Goal: Task Accomplishment & Management: Manage account settings

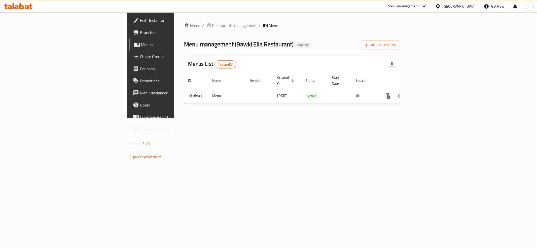
click at [279, 118] on div "Home / Restaurants management / Menus Menu management ( Bawki Ella Restaurant )…" at bounding box center [292, 65] width 236 height 106
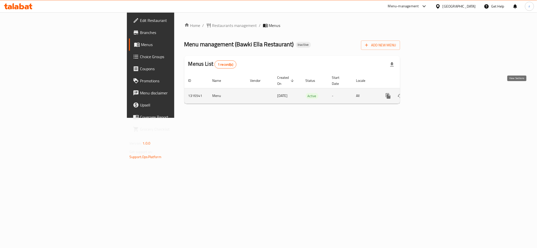
click at [427, 94] on icon "enhanced table" at bounding box center [425, 96] width 5 height 5
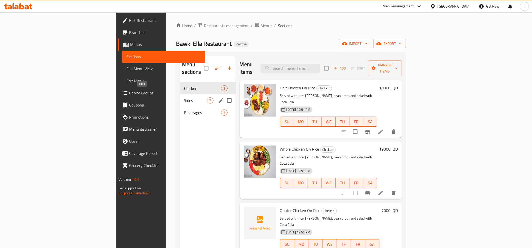
click at [184, 98] on span "Sides" at bounding box center [195, 101] width 23 height 6
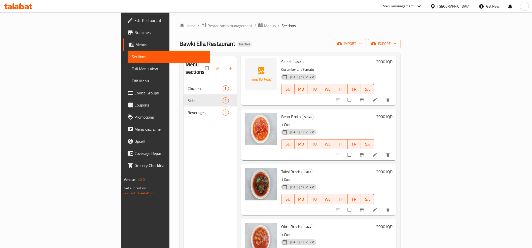
scroll to position [149, 0]
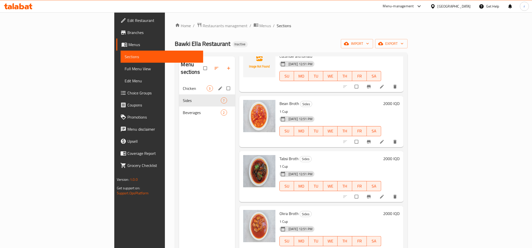
click at [183, 85] on span "Chicken" at bounding box center [195, 88] width 24 height 6
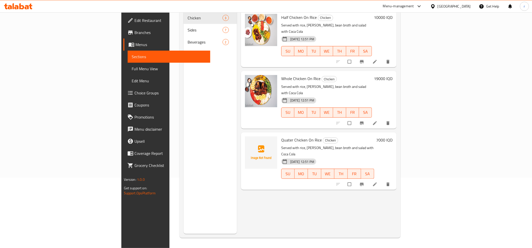
scroll to position [71, 0]
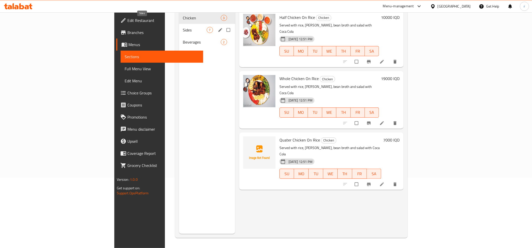
click at [183, 27] on span "Sides" at bounding box center [195, 30] width 24 height 6
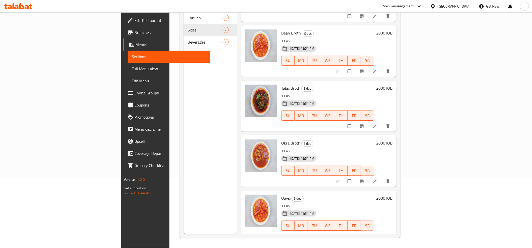
scroll to position [71, 0]
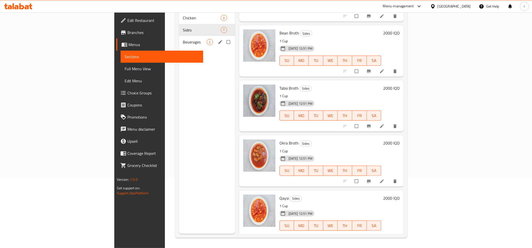
click at [179, 40] on div "Beverages 2" at bounding box center [207, 42] width 56 height 12
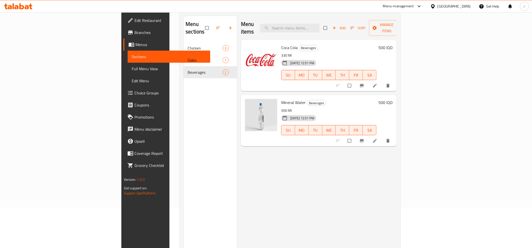
scroll to position [56, 0]
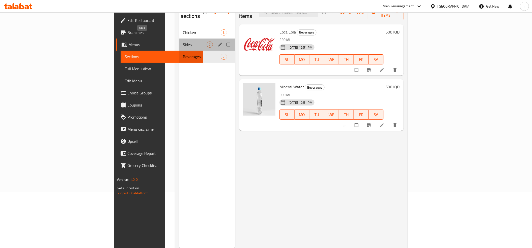
click at [183, 42] on span "Sides" at bounding box center [195, 45] width 24 height 6
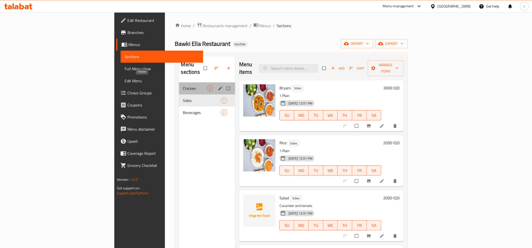
click at [183, 85] on span "Chicken" at bounding box center [195, 88] width 24 height 6
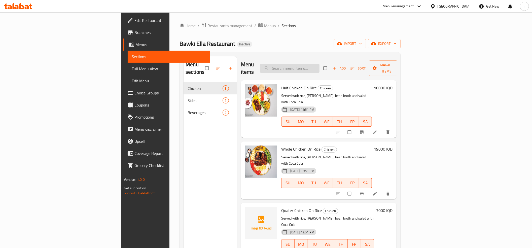
click at [320, 67] on input "search" at bounding box center [289, 68] width 59 height 9
paste input "Qaysi"
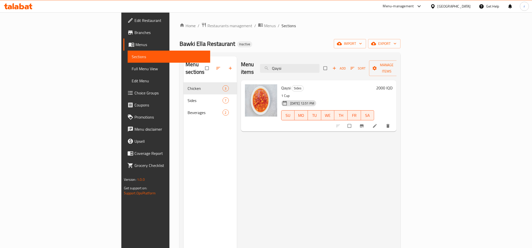
drag, startPoint x: 333, startPoint y: 61, endPoint x: 295, endPoint y: 68, distance: 38.3
click at [295, 68] on div "Menu items Qaysi Add Sort Manage items" at bounding box center [319, 68] width 156 height 24
paste input "Salad"
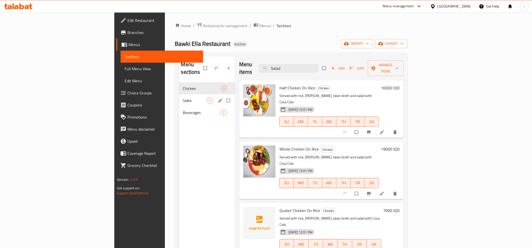
type input "Salad"
click at [179, 94] on div "Sides 7" at bounding box center [207, 100] width 56 height 12
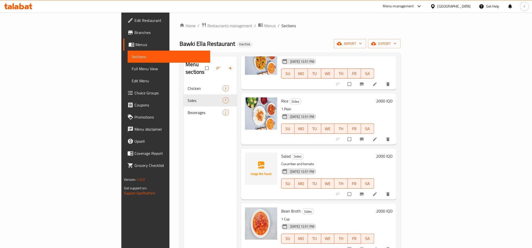
scroll to position [56, 0]
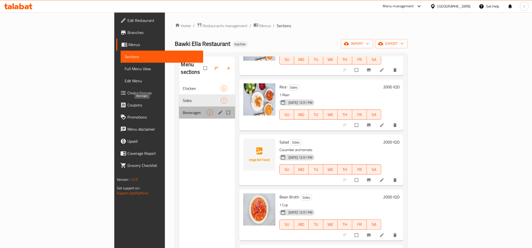
click at [183, 110] on span "Beverages" at bounding box center [195, 113] width 24 height 6
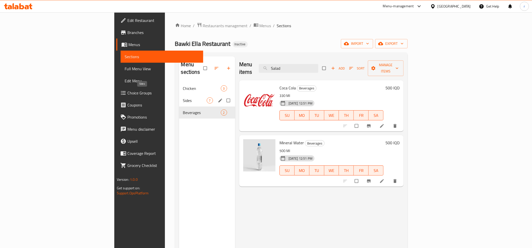
click at [183, 98] on span "Sides" at bounding box center [195, 101] width 24 height 6
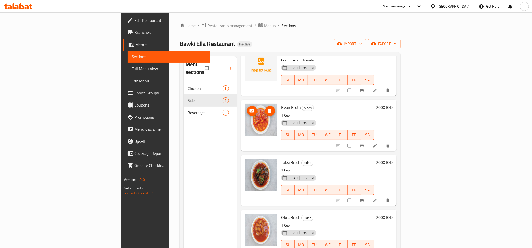
scroll to position [149, 0]
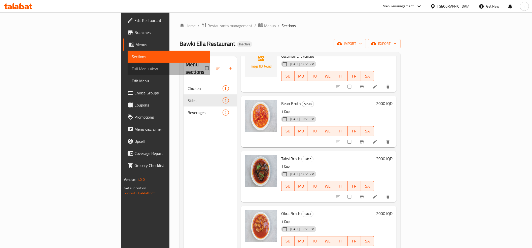
click at [132, 71] on span "Full Menu View" at bounding box center [169, 69] width 75 height 6
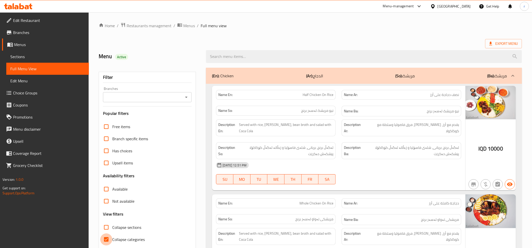
click at [104, 241] on input "Collapse categories" at bounding box center [106, 240] width 12 height 12
checkbox input "false"
click at [188, 99] on icon "Open" at bounding box center [186, 97] width 6 height 6
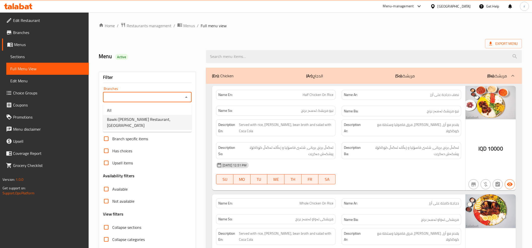
click at [176, 125] on ul "All Bawki Ella Restaurant, Sarbasti" at bounding box center [147, 118] width 89 height 28
click at [175, 124] on ul "All Bawki Ella Restaurant, Sarbasti" at bounding box center [147, 118] width 89 height 28
click at [172, 119] on li "Bawki Ella Restaurant, Sarbasti" at bounding box center [147, 122] width 89 height 15
type input "Bawki Ella Restaurant, Sarbasti"
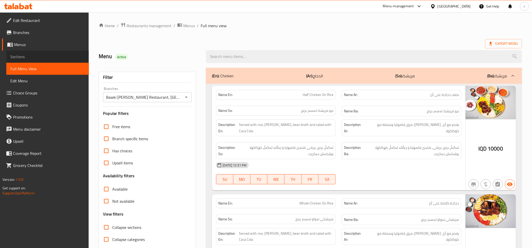
click at [46, 56] on span "Sections" at bounding box center [47, 57] width 75 height 6
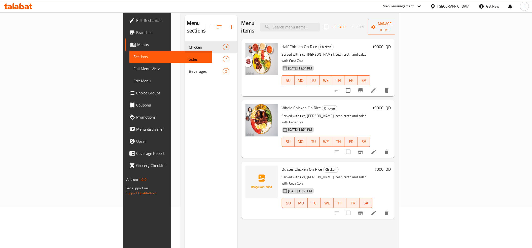
scroll to position [71, 0]
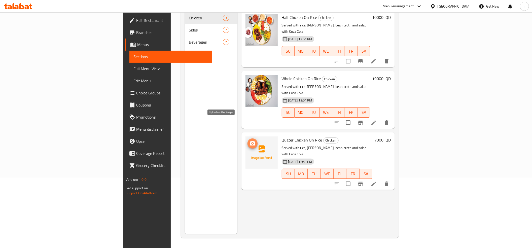
click at [250, 141] on icon "upload picture" at bounding box center [252, 143] width 5 height 5
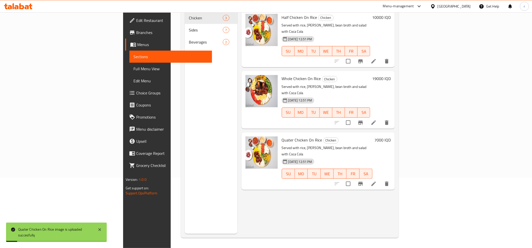
scroll to position [15, 0]
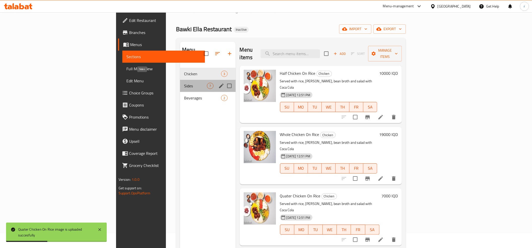
click at [184, 83] on span "Sides" at bounding box center [195, 86] width 23 height 6
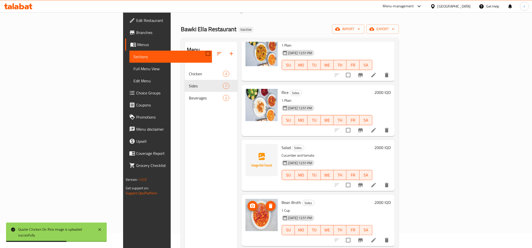
scroll to position [56, 0]
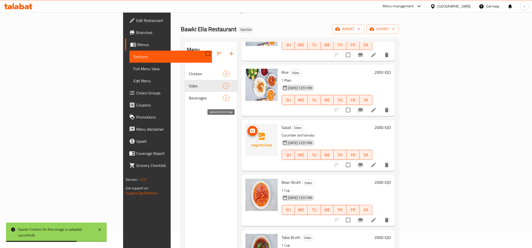
click at [248, 128] on span "upload picture" at bounding box center [253, 131] width 10 height 6
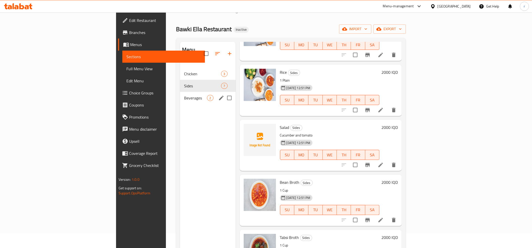
click at [180, 96] on div "Beverages 2" at bounding box center [207, 98] width 55 height 12
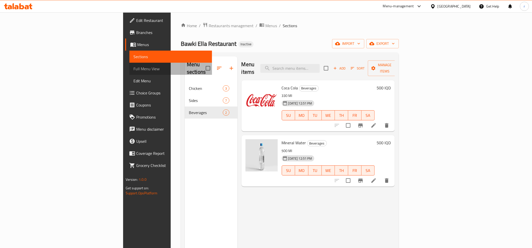
click at [130, 72] on link "Full Menu View" at bounding box center [171, 69] width 83 height 12
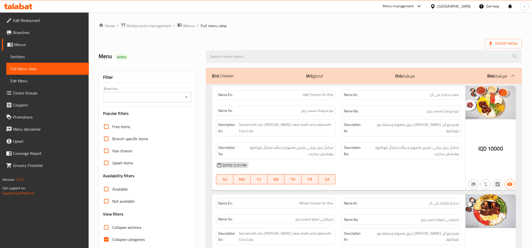
click at [110, 239] on input "Collapse categories" at bounding box center [106, 240] width 12 height 12
checkbox input "false"
click at [186, 94] on button "Open" at bounding box center [186, 97] width 7 height 7
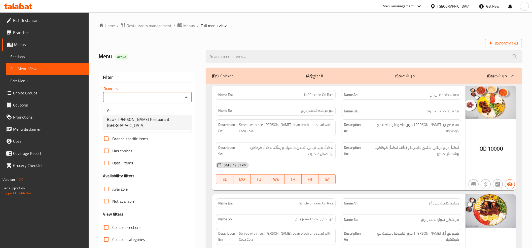
click at [163, 120] on li "Bawki Ella Restaurant, Sarbasti" at bounding box center [147, 122] width 89 height 15
type input "Bawki Ella Restaurant, Sarbasti"
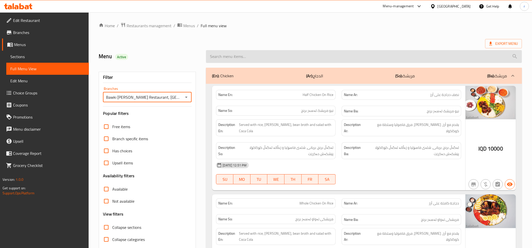
click at [272, 58] on input "search" at bounding box center [364, 56] width 316 height 13
paste input "Qaysi"
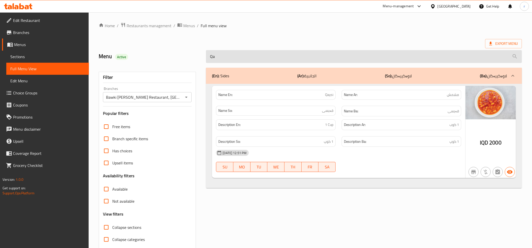
type input "Q"
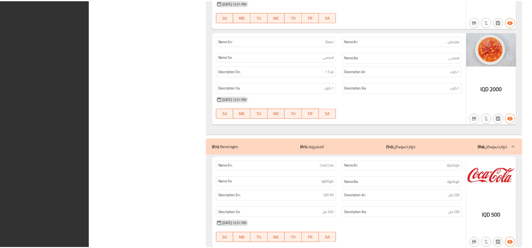
scroll to position [1094, 0]
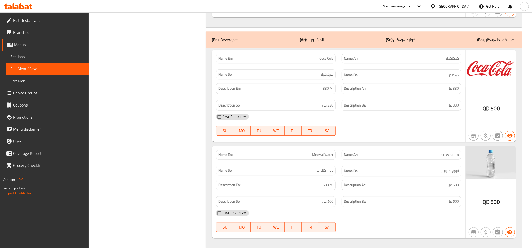
click at [46, 17] on link "Edit Restaurant" at bounding box center [45, 20] width 87 height 12
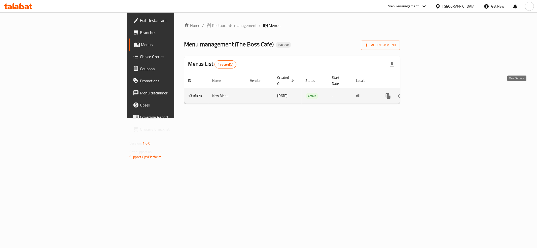
click at [428, 93] on icon "enhanced table" at bounding box center [425, 96] width 6 height 6
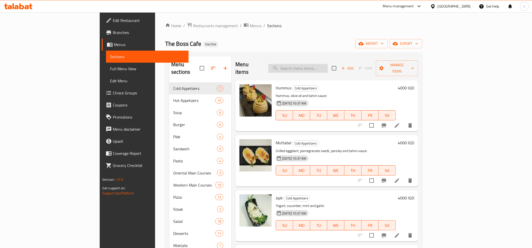
click at [318, 64] on input "search" at bounding box center [298, 68] width 59 height 9
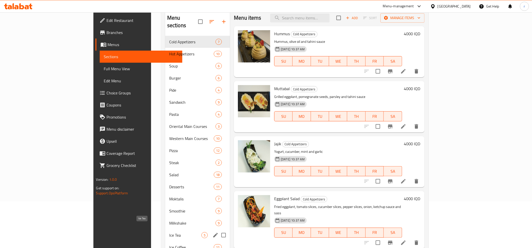
scroll to position [85, 0]
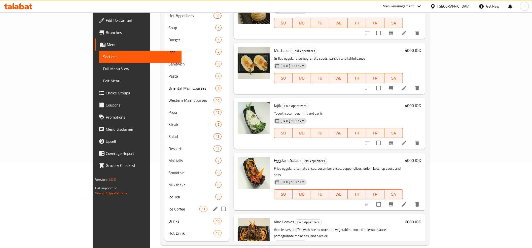
click at [165, 205] on div "Ice Coffee 11" at bounding box center [197, 209] width 65 height 12
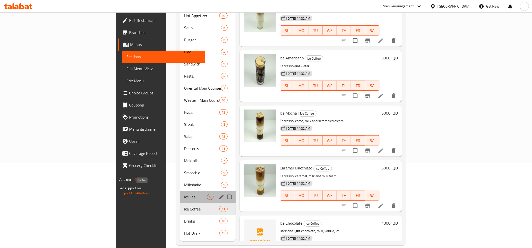
click at [184, 194] on span "Ice Tea" at bounding box center [195, 197] width 23 height 6
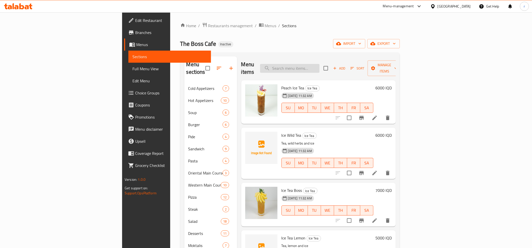
click at [314, 69] on input "search" at bounding box center [289, 68] width 59 height 9
paste input "كول بورو"
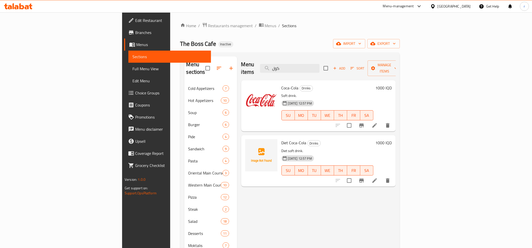
type input "كول"
click at [237, 201] on div "Menu items كول Add Sort Manage items Coca-Cola Drinks Soft drink. 09-10-2025 12…" at bounding box center [316, 191] width 159 height 270
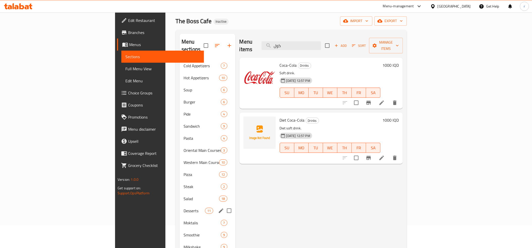
scroll to position [56, 0]
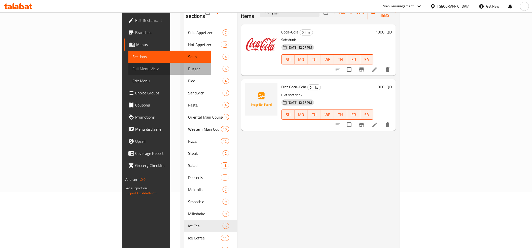
click at [133, 66] on span "Full Menu View" at bounding box center [170, 69] width 75 height 6
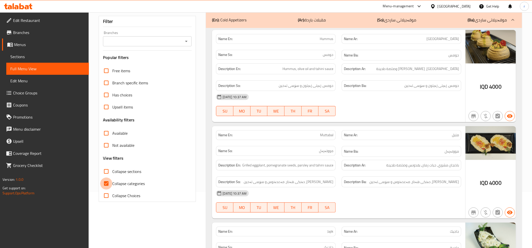
click at [108, 182] on input "Collapse categories" at bounding box center [106, 184] width 12 height 12
checkbox input "false"
click at [108, 171] on input "Collapse sections" at bounding box center [106, 172] width 12 height 12
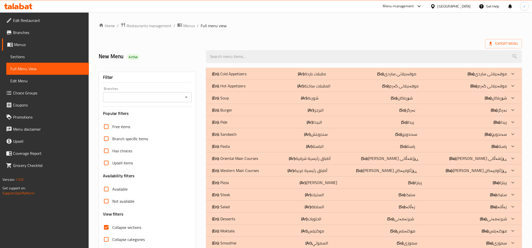
click at [108, 229] on input "Collapse sections" at bounding box center [106, 227] width 12 height 12
checkbox input "false"
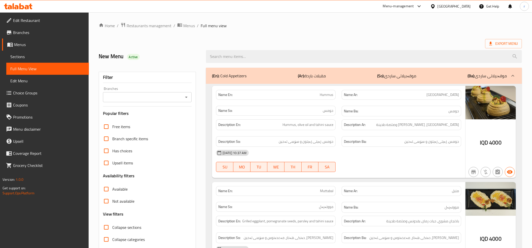
click at [36, 55] on span "Sections" at bounding box center [47, 57] width 75 height 6
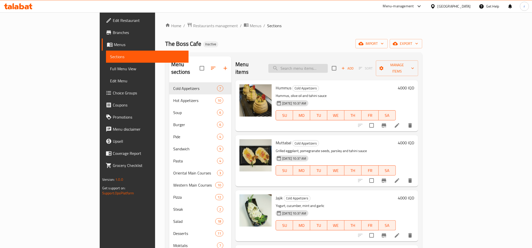
click at [311, 64] on input "search" at bounding box center [298, 68] width 59 height 9
paste input "Classic Burger"
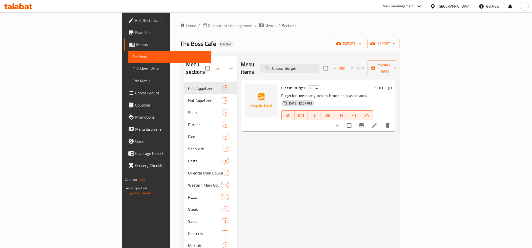
type input "Classic Burger"
click at [382, 121] on li at bounding box center [375, 125] width 14 height 9
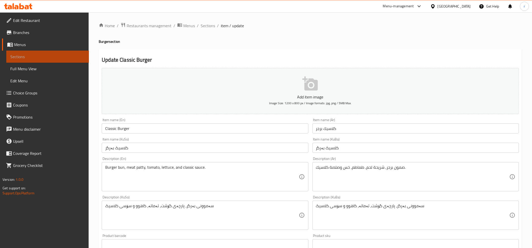
click at [56, 56] on span "Sections" at bounding box center [47, 57] width 75 height 6
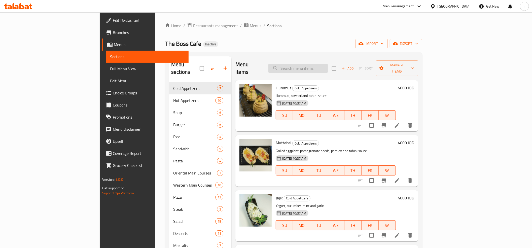
click at [328, 69] on input "search" at bounding box center [298, 68] width 59 height 9
paste input "جبن حلوم"
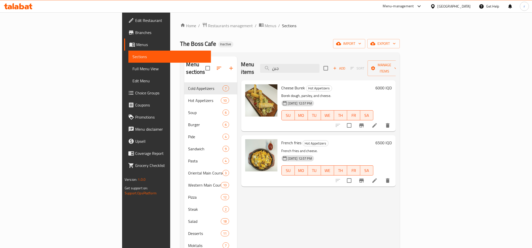
type input "جبن"
click at [124, 24] on link "Edit Restaurant" at bounding box center [167, 20] width 87 height 12
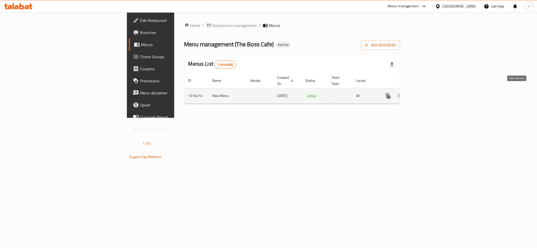
click at [431, 91] on link "enhanced table" at bounding box center [425, 96] width 12 height 12
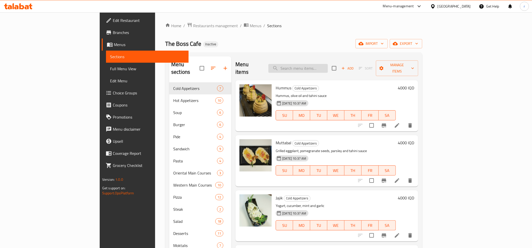
click at [328, 64] on input "search" at bounding box center [298, 68] width 59 height 9
paste input "cold brew"
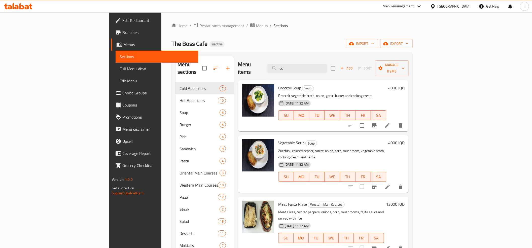
type input "c"
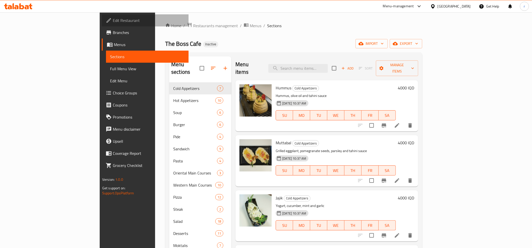
click at [113, 21] on span "Edit Restaurant" at bounding box center [149, 20] width 72 height 6
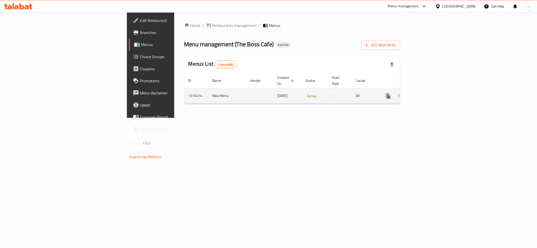
click at [428, 93] on icon "enhanced table" at bounding box center [425, 96] width 6 height 6
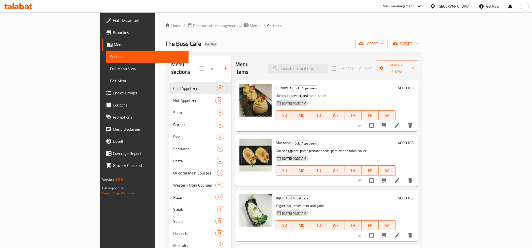
click at [110, 68] on span "Full Menu View" at bounding box center [147, 69] width 75 height 6
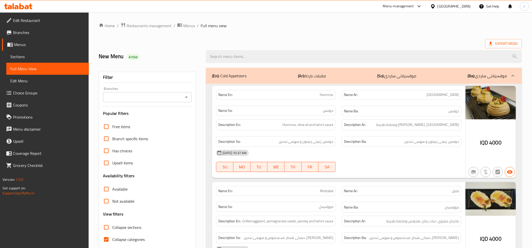
click at [105, 240] on input "Collapse categories" at bounding box center [106, 240] width 12 height 12
checkbox input "false"
drag, startPoint x: 191, startPoint y: 98, endPoint x: 188, endPoint y: 98, distance: 3.5
click at [188, 98] on div "Branches" at bounding box center [147, 97] width 89 height 10
click at [188, 101] on button "Open" at bounding box center [186, 97] width 7 height 7
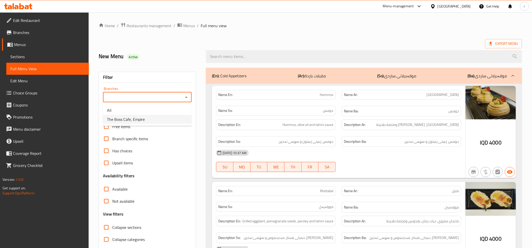
click at [169, 124] on ul "All The Boss Cafe, Empire" at bounding box center [147, 115] width 89 height 22
click at [156, 119] on li "The Boss Cafe, Empire" at bounding box center [147, 119] width 89 height 9
type input "The Boss Cafe, Empire"
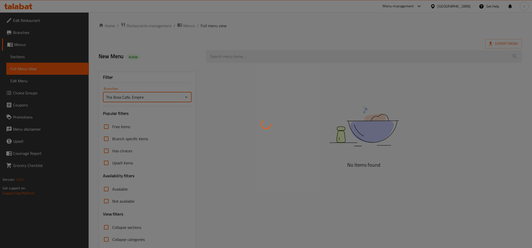
click at [220, 57] on div at bounding box center [266, 124] width 532 height 248
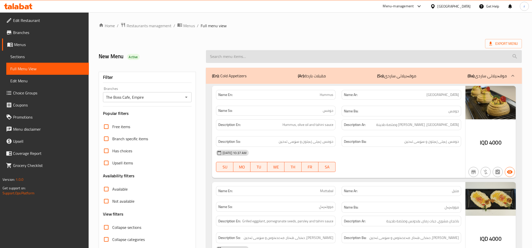
click at [226, 57] on input "search" at bounding box center [364, 56] width 316 height 13
paste input "Cheese Bida"
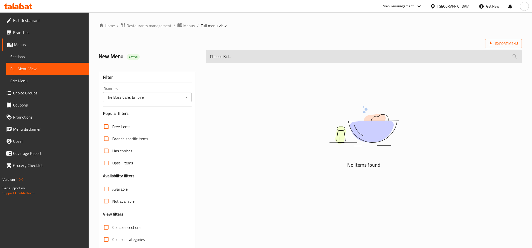
click at [226, 57] on input "Cheese Bida" at bounding box center [364, 56] width 316 height 13
click at [264, 58] on input "Cheese Pida" at bounding box center [364, 56] width 316 height 13
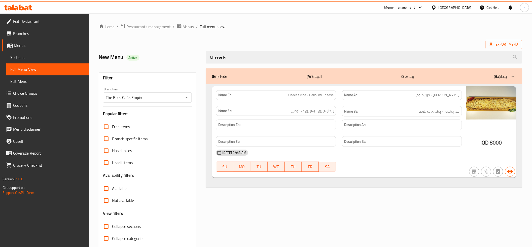
scroll to position [20, 0]
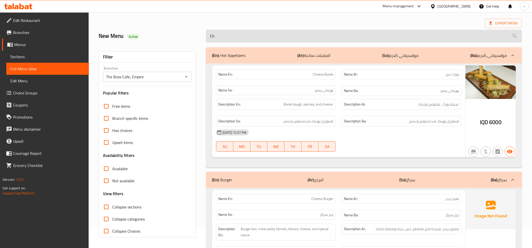
type input "C"
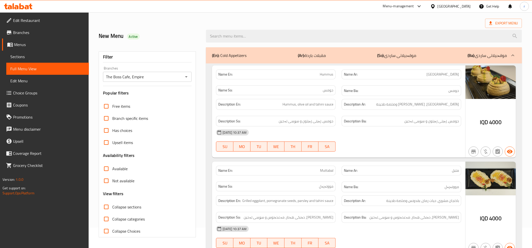
click at [17, 10] on div at bounding box center [18, 6] width 37 height 10
click at [18, 10] on div at bounding box center [18, 6] width 37 height 10
click at [14, 5] on icon at bounding box center [14, 6] width 2 height 6
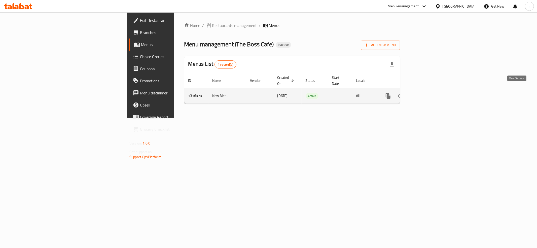
click at [428, 93] on icon "enhanced table" at bounding box center [425, 96] width 6 height 6
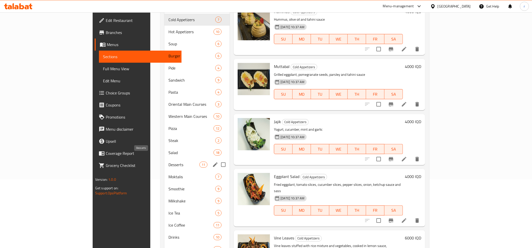
scroll to position [85, 0]
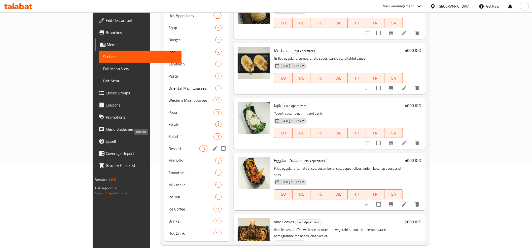
click at [169, 146] on span "Desserts" at bounding box center [184, 149] width 31 height 6
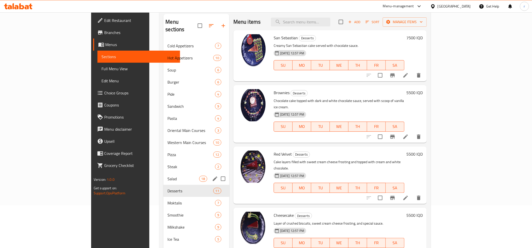
scroll to position [29, 0]
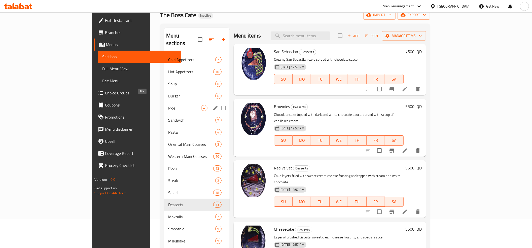
click at [168, 105] on span "Pide" at bounding box center [184, 108] width 33 height 6
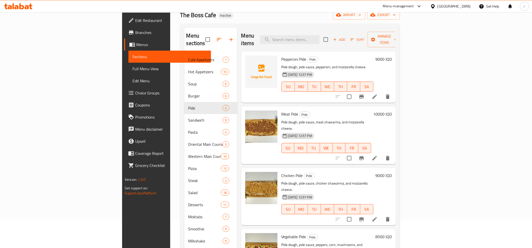
click at [337, 37] on icon "button" at bounding box center [335, 39] width 5 height 5
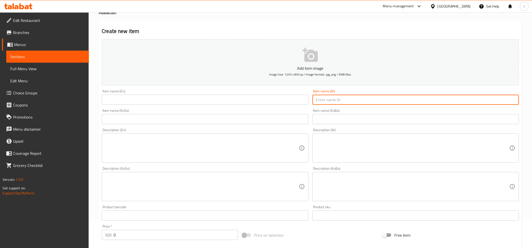
click at [341, 96] on input "text" at bounding box center [416, 100] width 207 height 10
paste input "[PERSON_NAME] - جبن حلوم"
type input "[PERSON_NAME] - جبن حلوم"
click at [140, 234] on input "0" at bounding box center [176, 235] width 125 height 10
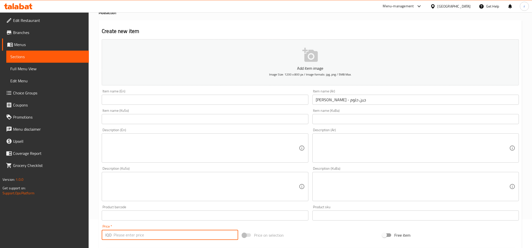
paste input "8000"
type input "8000"
click at [336, 115] on input "text" at bounding box center [416, 119] width 207 height 10
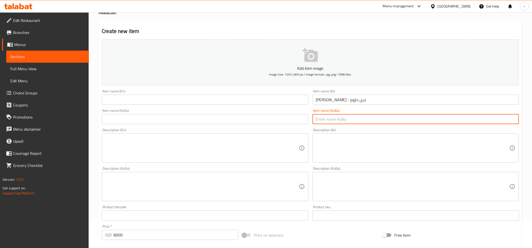
click at [209, 116] on input "text" at bounding box center [205, 119] width 207 height 10
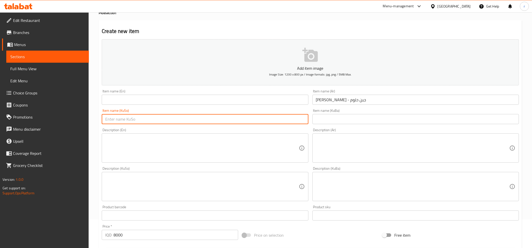
paste input "پەنیری حەللومی"
click at [305, 120] on input "پەنیری حەللومی" at bounding box center [205, 119] width 207 height 10
click at [301, 121] on input "- پەنیری حەللومی" at bounding box center [205, 119] width 207 height 10
click at [306, 120] on input "- پەنیری حەللومی" at bounding box center [205, 119] width 207 height 10
type input "- پەنیری حەللومی"
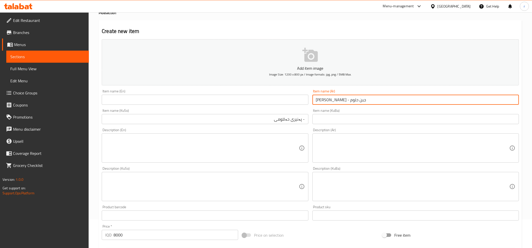
click at [347, 100] on input "[PERSON_NAME] - جبن حلوم" at bounding box center [416, 100] width 207 height 10
click at [110, 100] on input "text" at bounding box center [205, 100] width 207 height 10
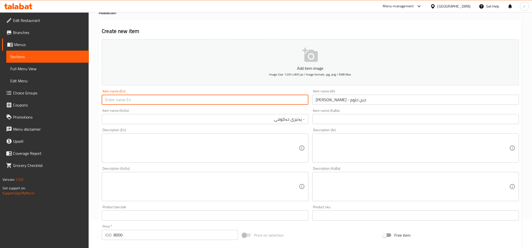
paste input "Cheese Bida - Halloumi Cheese"
click at [121, 104] on input "Cheese Bida - Halloumi Cheese" at bounding box center [205, 100] width 207 height 10
paste input "Cheese Bida - Halloumi Cheese"
paste input "Pide"
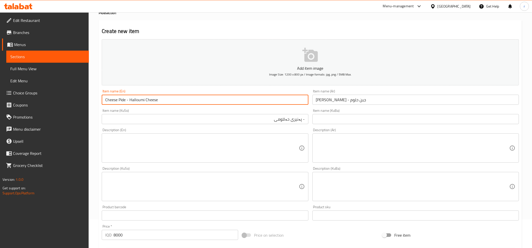
click at [186, 102] on input "Cheese Pide - Halloumi Cheese" at bounding box center [205, 100] width 207 height 10
type input "Cheese Pide - Halloumi Cheese"
click at [305, 119] on input "- پەنیری حەللومی" at bounding box center [205, 119] width 207 height 10
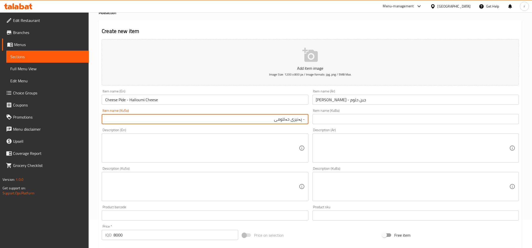
paste input "پیدا"
click at [291, 118] on input "پیدا - پەنیری حەللومی" at bounding box center [205, 119] width 207 height 10
click at [298, 121] on input "پیدا - پەنیری حەللومی" at bounding box center [205, 119] width 207 height 10
paste input "پەنیری"
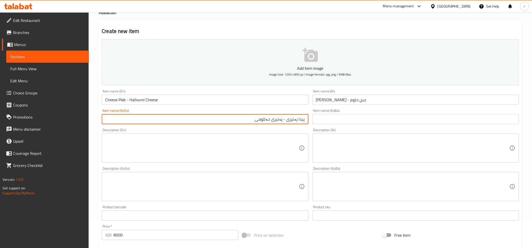
click at [282, 119] on input "پیدا پەنیری - پەنیری حەللومی" at bounding box center [205, 119] width 207 height 10
type input "پیدا پەنیری - پەنیری حەللومی"
click at [346, 119] on input "text" at bounding box center [416, 119] width 207 height 10
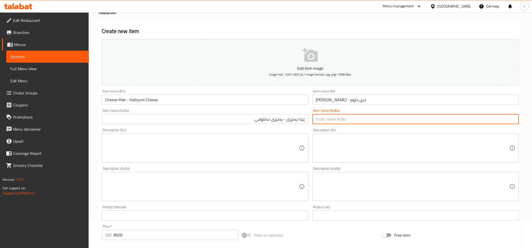
paste input "پیدا پەنیری - پەنیری حەللومی"
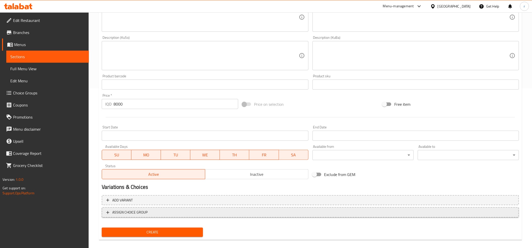
scroll to position [166, 0]
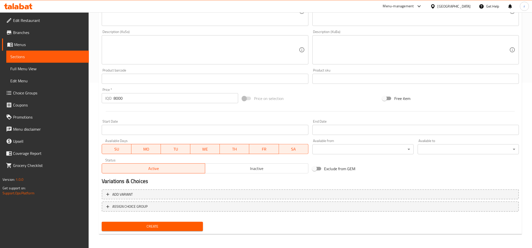
type input "پیدا پەنیری - پەنیری حەللومی"
click at [171, 227] on span "Create" at bounding box center [152, 226] width 93 height 6
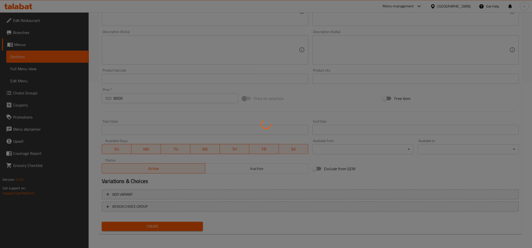
type input "0"
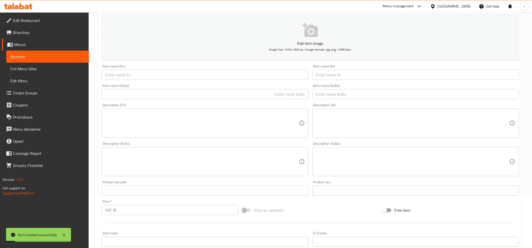
scroll to position [0, 0]
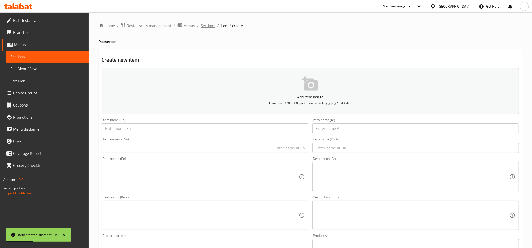
click at [210, 26] on span "Sections" at bounding box center [208, 26] width 14 height 6
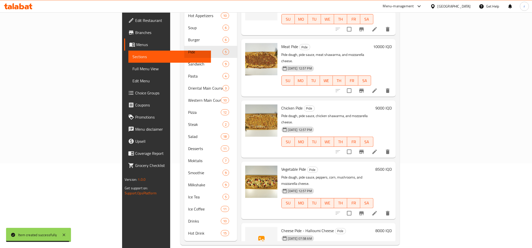
scroll to position [18, 0]
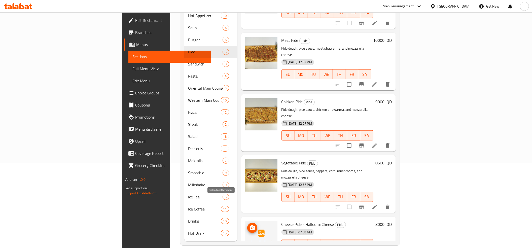
click at [250, 226] on icon "upload picture" at bounding box center [252, 228] width 5 height 5
click at [282, 221] on span "Cheese Pide - Halloumi Cheese" at bounding box center [308, 225] width 53 height 8
click at [280, 219] on div "Cheese Pide - Halloumi Cheese Pide 12-10-2025 07:58 AM SU MO TU WE TH FR SA" at bounding box center [328, 239] width 96 height 40
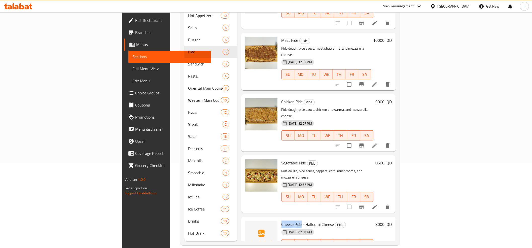
drag, startPoint x: 251, startPoint y: 197, endPoint x: 272, endPoint y: 201, distance: 21.0
click at [282, 221] on span "Cheese Pide - Halloumi Cheese" at bounding box center [308, 225] width 53 height 8
copy span "Cheese Pide"
click at [249, 225] on icon "upload picture" at bounding box center [252, 228] width 6 height 6
click at [245, 221] on img at bounding box center [261, 237] width 32 height 32
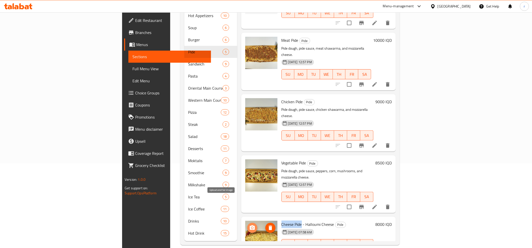
click at [249, 225] on icon "upload picture" at bounding box center [252, 228] width 6 height 6
click at [10, 6] on icon at bounding box center [10, 7] width 4 height 4
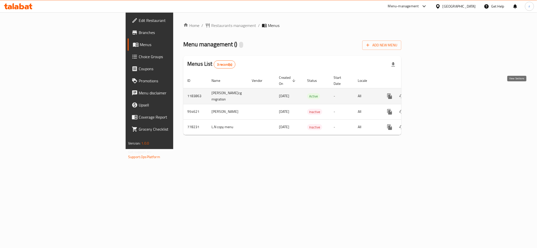
click at [432, 91] on link "enhanced table" at bounding box center [426, 96] width 12 height 12
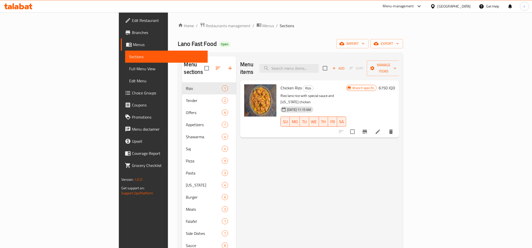
click at [129, 66] on span "Full Menu View" at bounding box center [166, 69] width 75 height 6
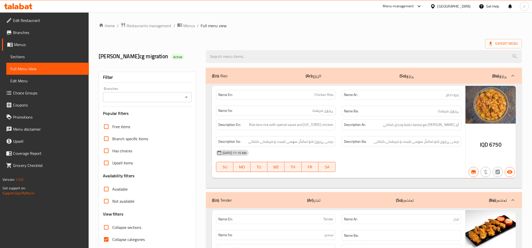
click at [106, 239] on input "Collapse categories" at bounding box center [106, 240] width 12 height 12
checkbox input "false"
click at [188, 95] on icon "Open" at bounding box center [186, 97] width 6 height 6
click at [191, 56] on h2 "lana najm-cg migration Active" at bounding box center [149, 57] width 101 height 8
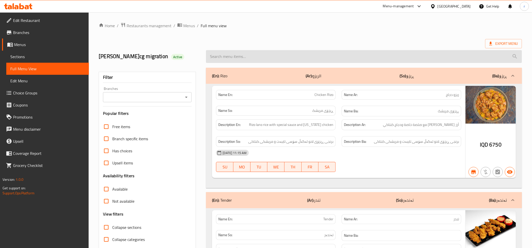
click at [274, 52] on input "search" at bounding box center [364, 56] width 316 height 13
paste input "Meat Shawarma Samoon"
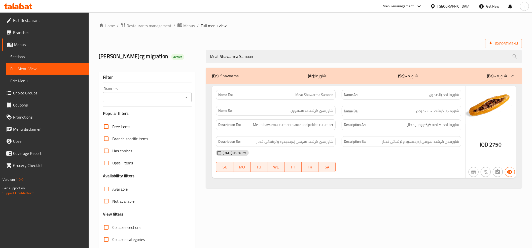
type input "Meat Shawarma Samoon"
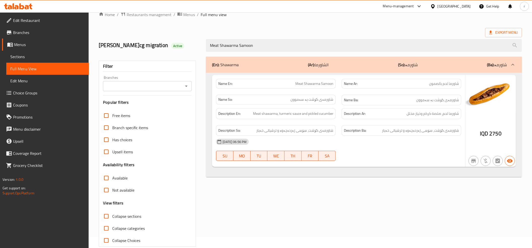
scroll to position [20, 0]
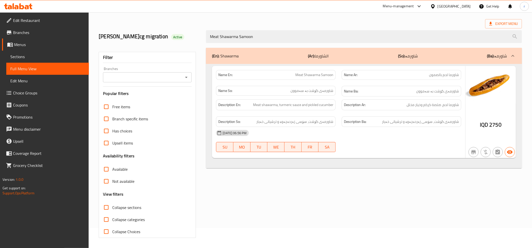
click at [187, 79] on icon "Open" at bounding box center [186, 77] width 6 height 6
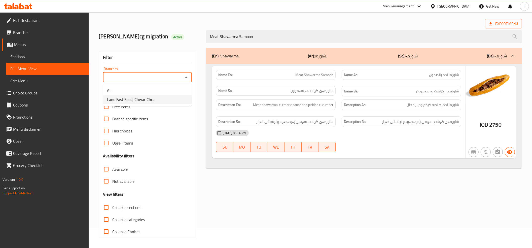
click at [175, 99] on li "Lano Fast Food, Chwar Chra" at bounding box center [147, 99] width 89 height 9
type input "Lano Fast Food, Chwar Chra"
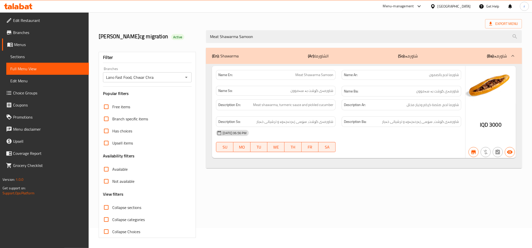
drag, startPoint x: 239, startPoint y: 36, endPoint x: 159, endPoint y: 30, distance: 80.8
click at [159, 30] on div "lana najm-cg migration Active Meat Shawarma Samoon" at bounding box center [311, 36] width 430 height 22
paste input "French Fries"
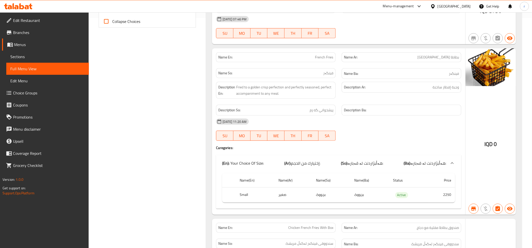
scroll to position [244, 0]
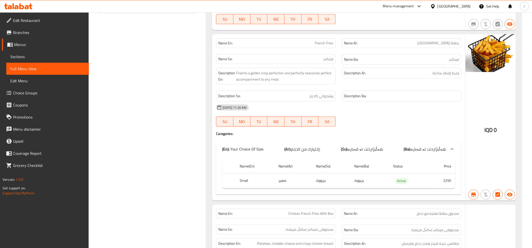
type input "French Fries"
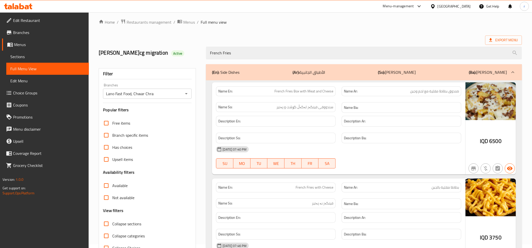
scroll to position [0, 0]
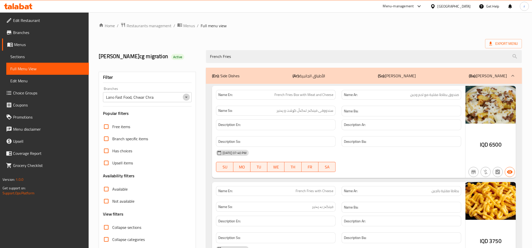
click at [189, 97] on icon "Open" at bounding box center [186, 97] width 6 height 6
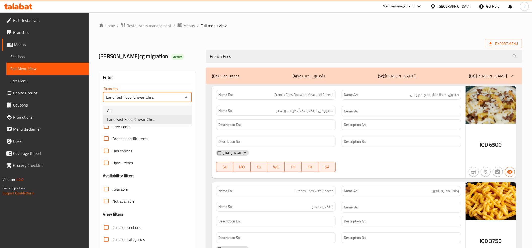
click at [162, 111] on li "All" at bounding box center [147, 110] width 89 height 9
type input "All"
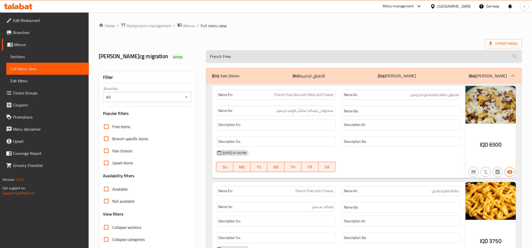
drag, startPoint x: 261, startPoint y: 60, endPoint x: 246, endPoint y: 60, distance: 14.1
click at [246, 60] on input "French Fries" at bounding box center [364, 56] width 316 height 13
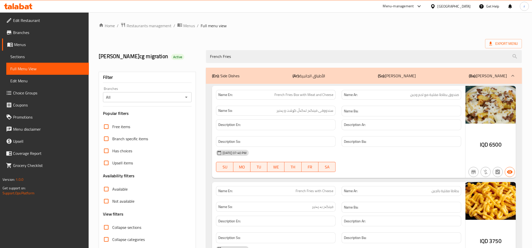
drag, startPoint x: 244, startPoint y: 59, endPoint x: 187, endPoint y: 54, distance: 57.0
click at [187, 54] on div "lana najm-cg migration Active French Fries" at bounding box center [311, 56] width 430 height 22
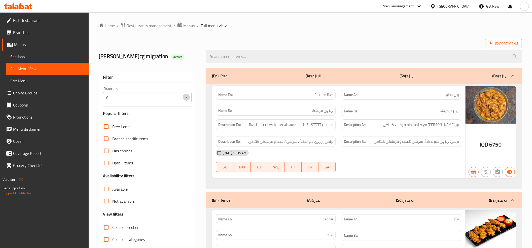
click at [186, 96] on icon "Open" at bounding box center [186, 97] width 6 height 6
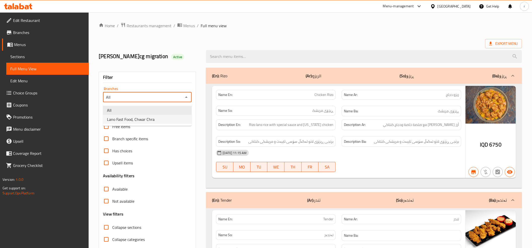
click at [177, 117] on li "Lano Fast Food, Chwar Chra" at bounding box center [147, 119] width 89 height 9
type input "Lano Fast Food, Chwar Chra"
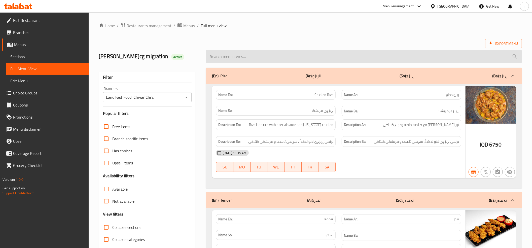
click at [235, 59] on input "search" at bounding box center [364, 56] width 316 height 13
paste input "French Fries"
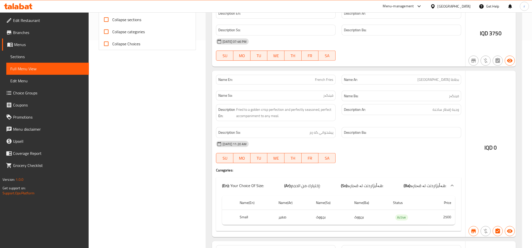
scroll to position [191, 0]
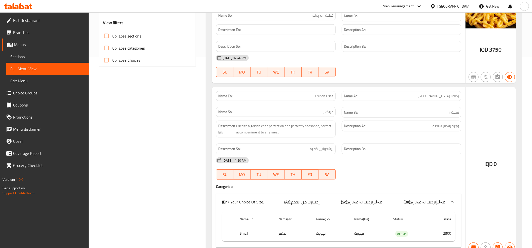
type input "French Fries"
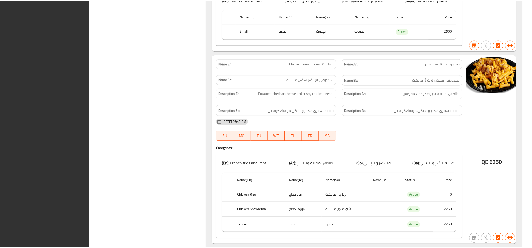
scroll to position [415, 0]
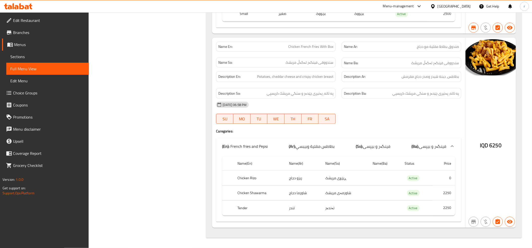
click at [40, 5] on div "Menu-management Iraq Get Help r" at bounding box center [266, 6] width 532 height 12
click at [16, 2] on div at bounding box center [18, 6] width 37 height 10
click at [23, 9] on icon at bounding box center [21, 6] width 5 height 6
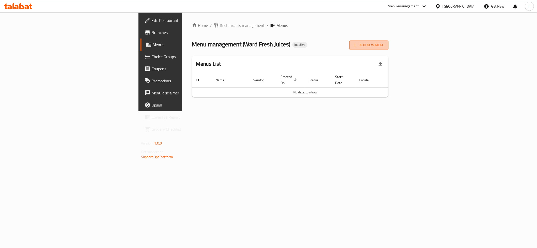
click at [385, 47] on span "Add New Menu" at bounding box center [369, 45] width 31 height 6
